Goal: Task Accomplishment & Management: Use online tool/utility

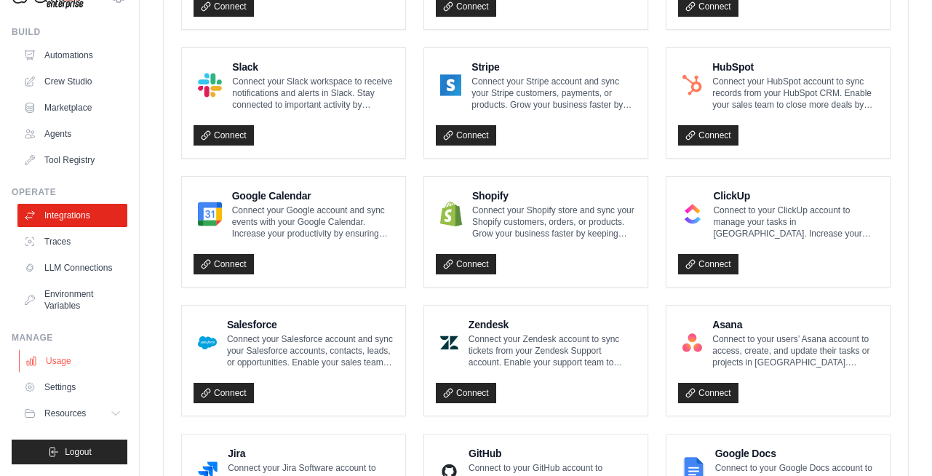
scroll to position [726, 0]
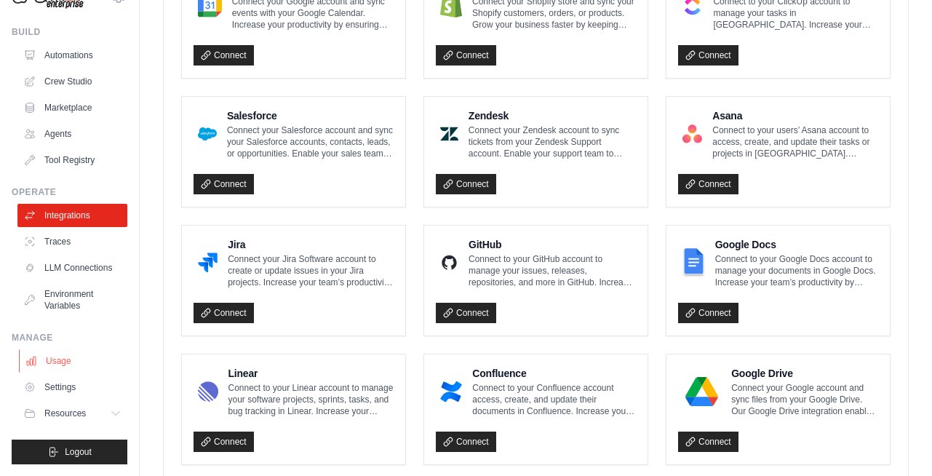
click at [84, 362] on link "Usage" at bounding box center [74, 360] width 110 height 23
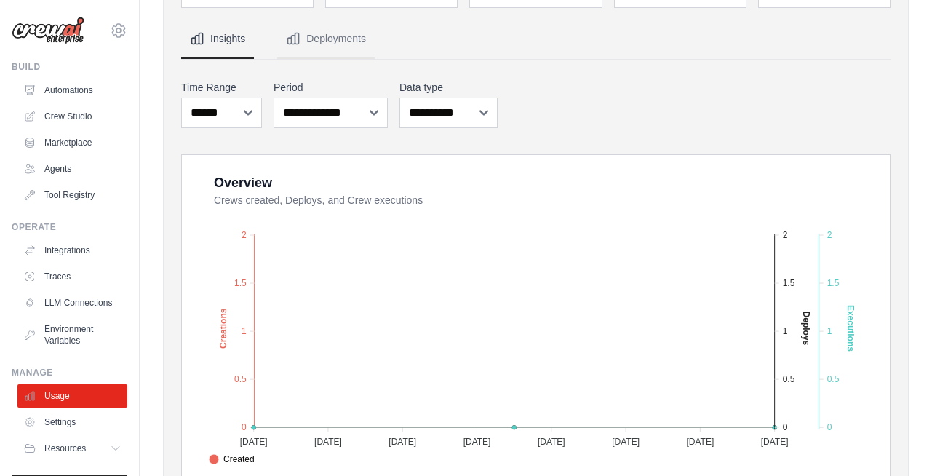
scroll to position [62, 0]
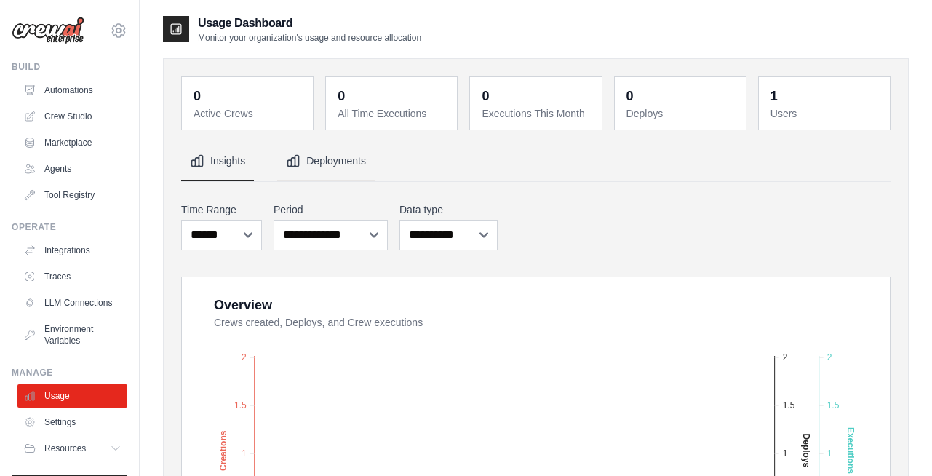
click at [320, 170] on button "Deployments" at bounding box center [326, 161] width 98 height 39
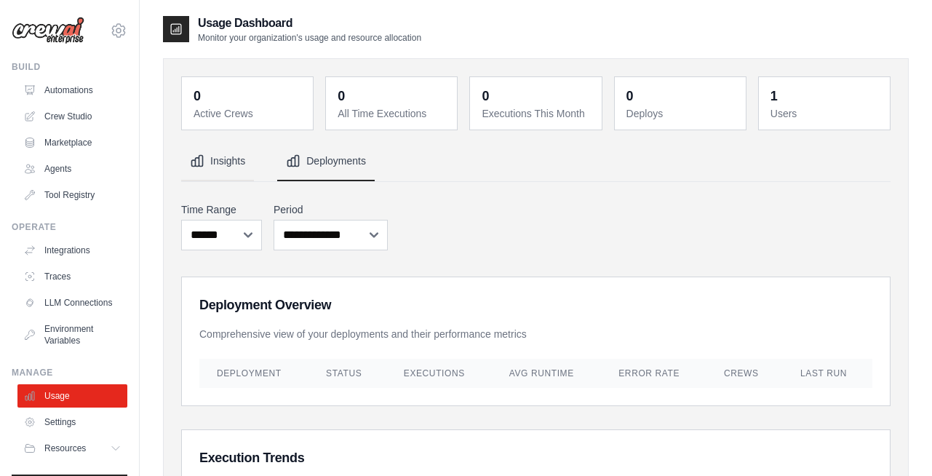
click at [234, 172] on button "Insights" at bounding box center [217, 161] width 73 height 39
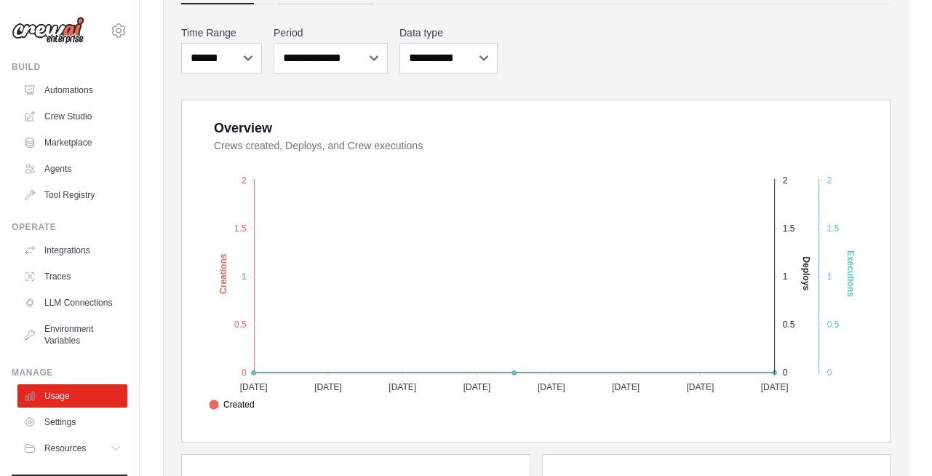
scroll to position [167, 0]
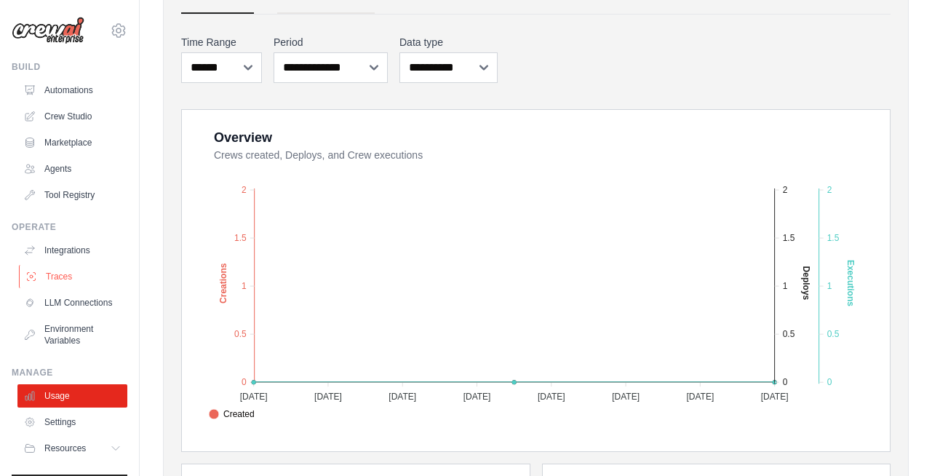
click at [53, 269] on link "Traces" at bounding box center [74, 276] width 110 height 23
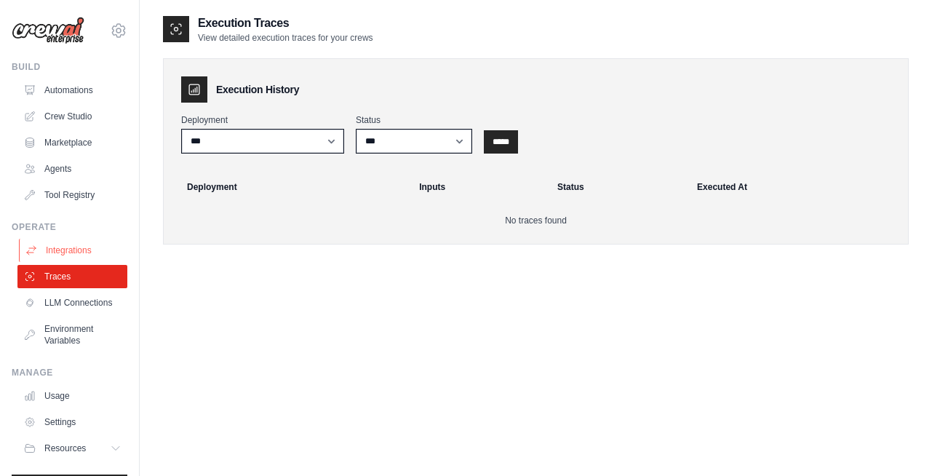
click at [71, 251] on link "Integrations" at bounding box center [74, 250] width 110 height 23
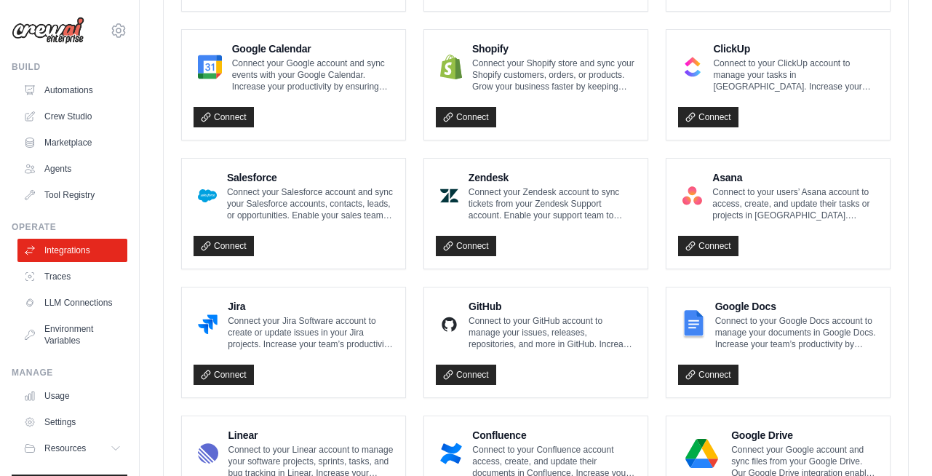
scroll to position [682, 0]
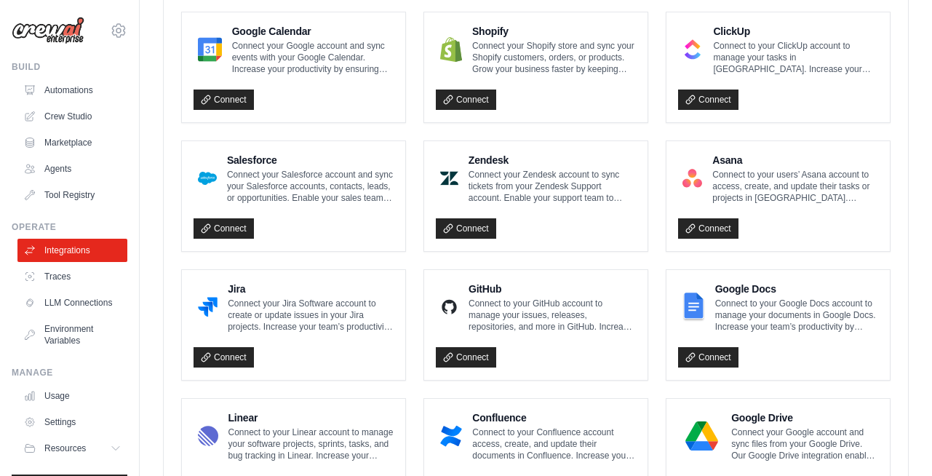
click at [509, 405] on div "Confluence Connect to your Confluence account access, create, and update their …" at bounding box center [535, 454] width 223 height 110
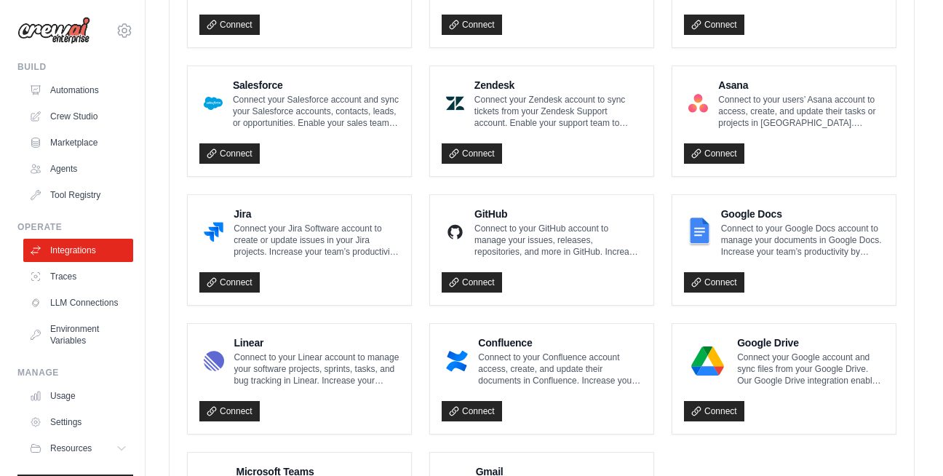
scroll to position [757, 0]
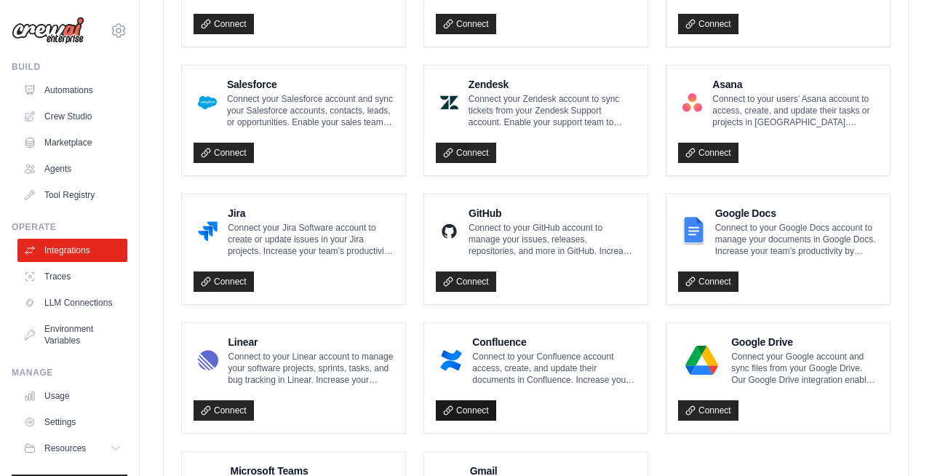
click at [462, 405] on link "Connect" at bounding box center [466, 410] width 60 height 20
